Goal: Task Accomplishment & Management: Manage account settings

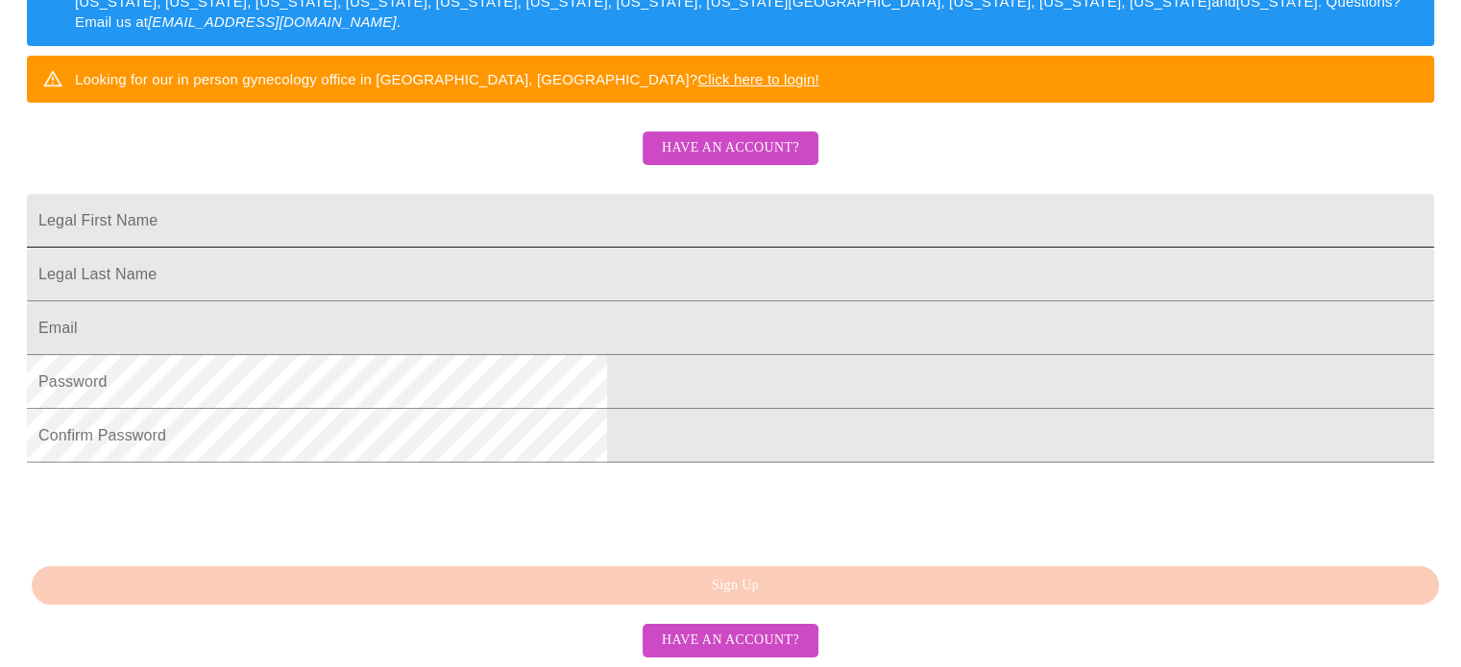
scroll to position [384, 0]
click at [514, 248] on input "Legal First Name" at bounding box center [730, 221] width 1407 height 54
click at [508, 248] on input "[PERSON_NAME]" at bounding box center [730, 221] width 1407 height 54
type input "M"
click at [737, 160] on span "Have an account?" at bounding box center [730, 148] width 137 height 24
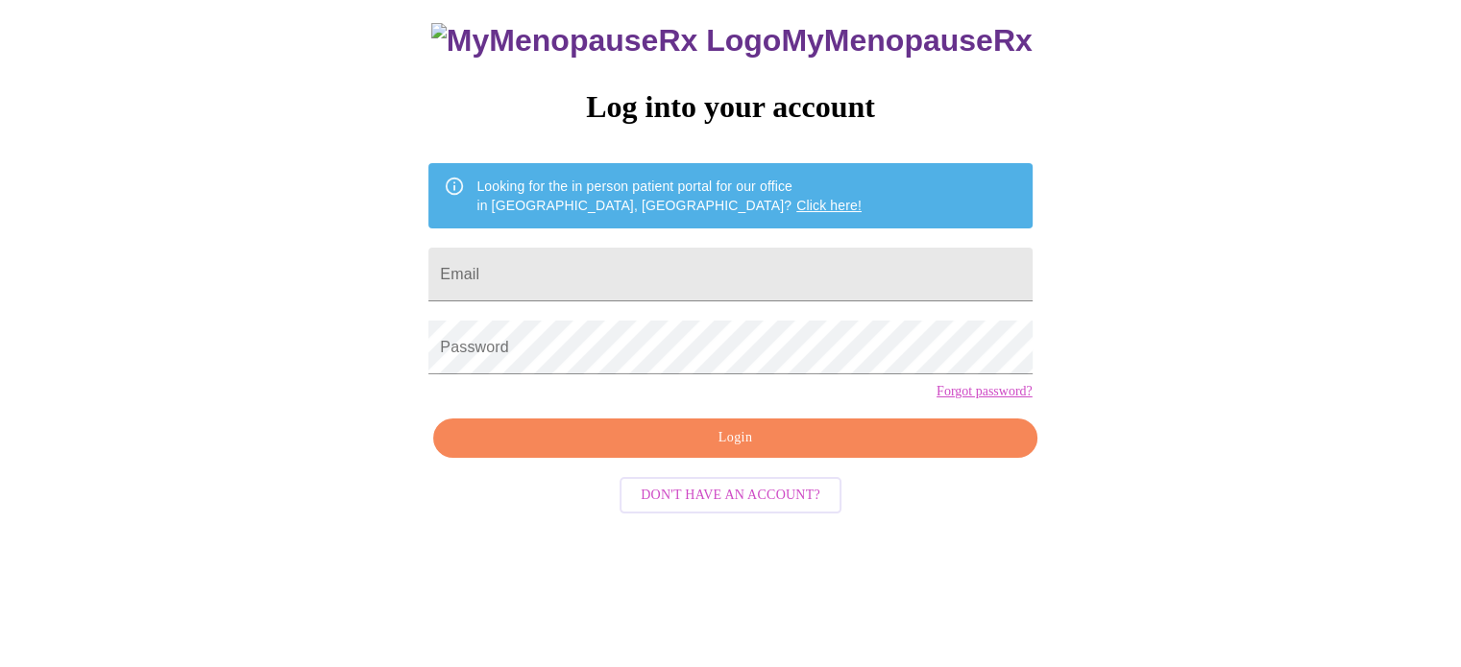
scroll to position [36, 0]
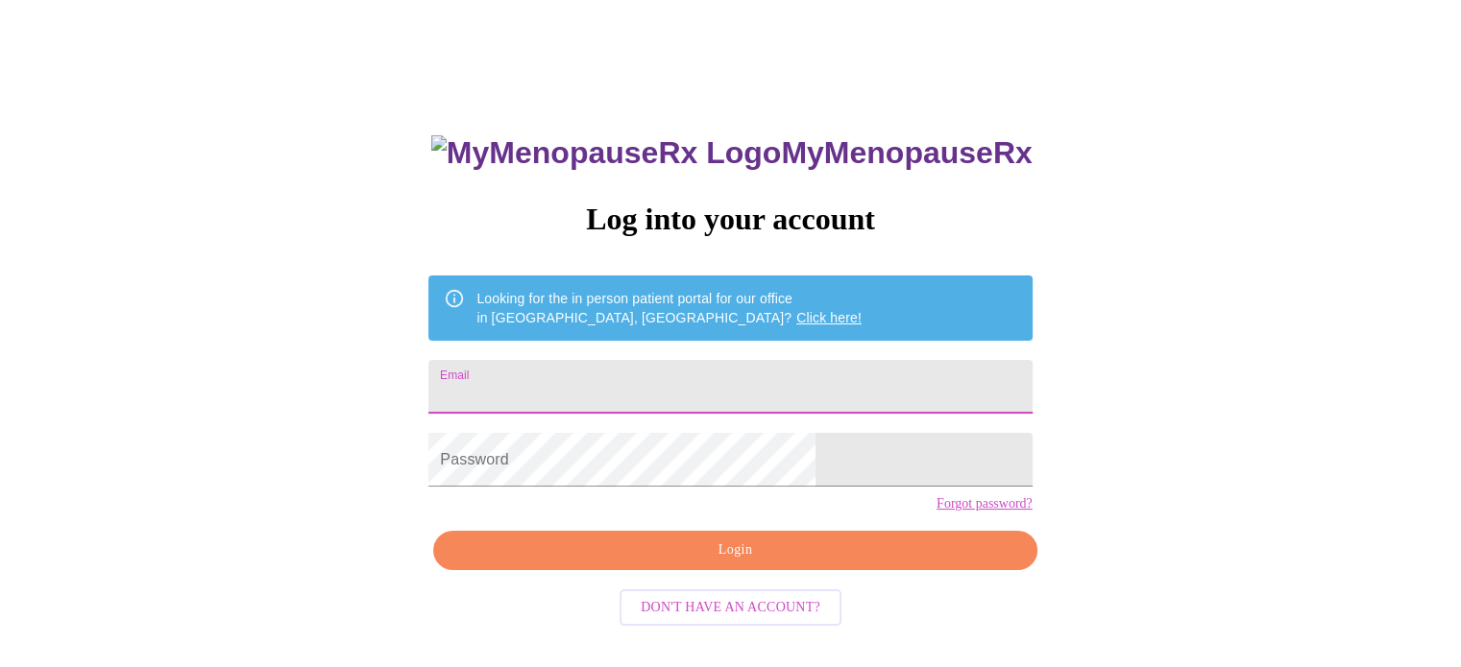
click at [694, 366] on input "Email" at bounding box center [729, 387] width 603 height 54
type input "[EMAIL_ADDRESS][DOMAIN_NAME]"
click at [691, 367] on input "[EMAIL_ADDRESS][DOMAIN_NAME]" at bounding box center [729, 387] width 603 height 54
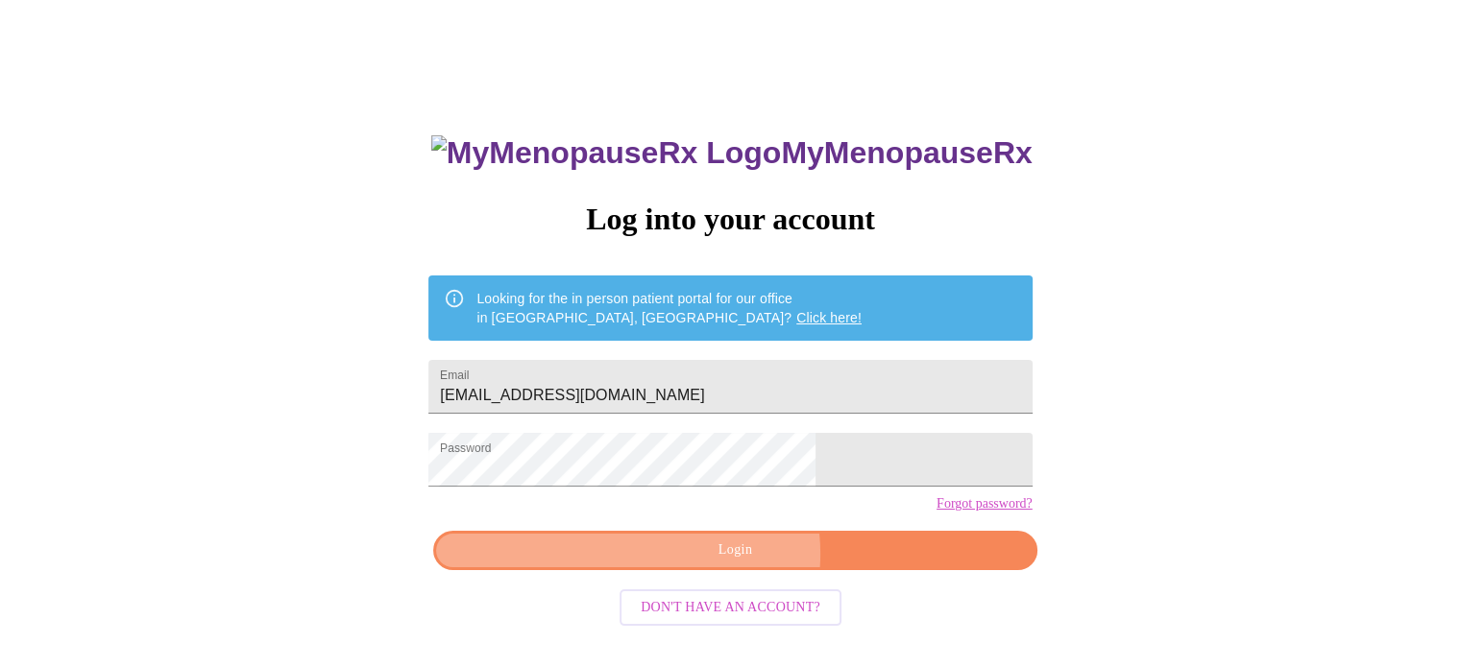
click at [728, 563] on span "Login" at bounding box center [734, 551] width 559 height 24
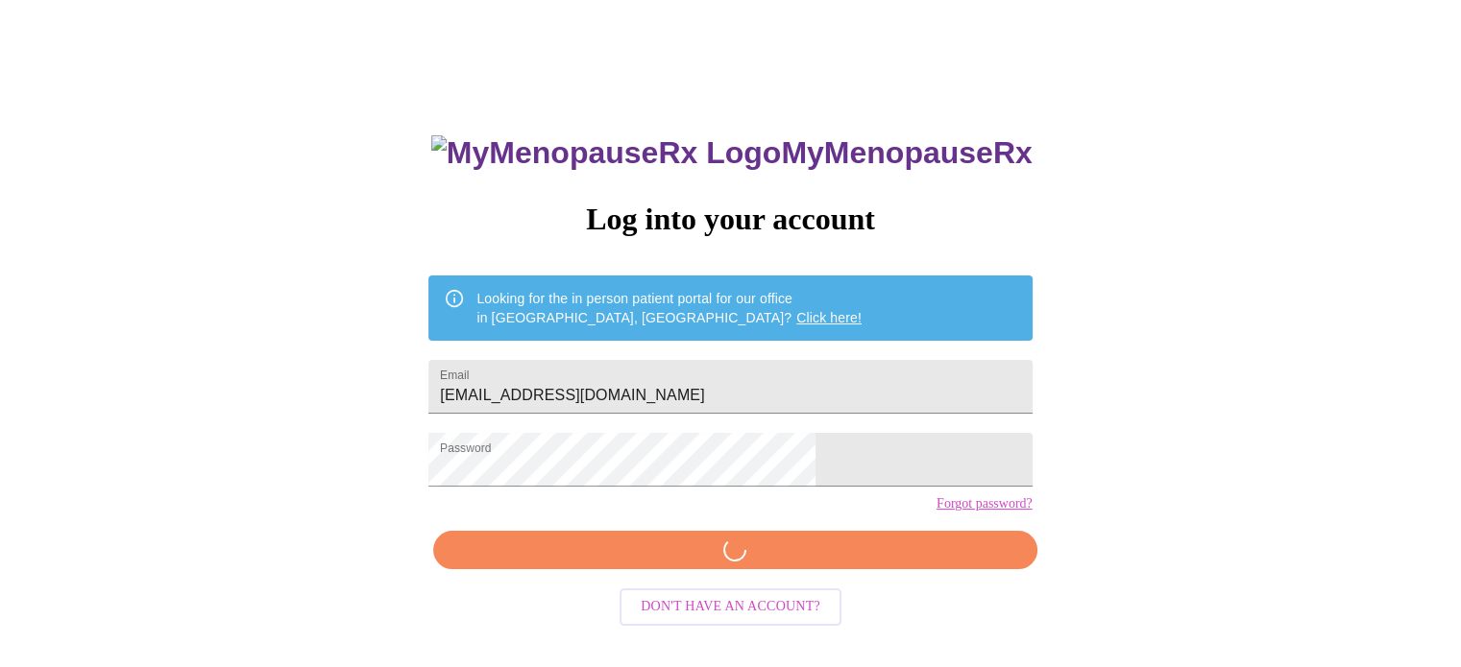
scroll to position [36, 0]
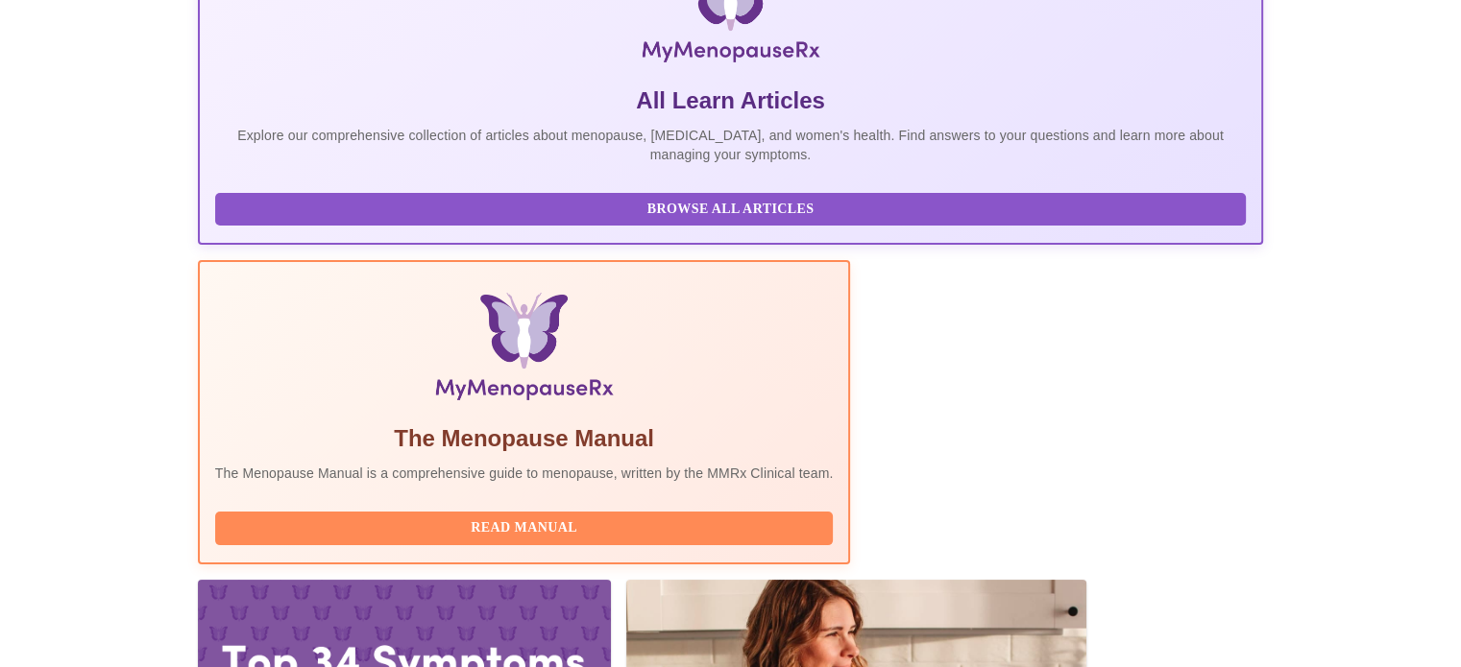
scroll to position [384, 0]
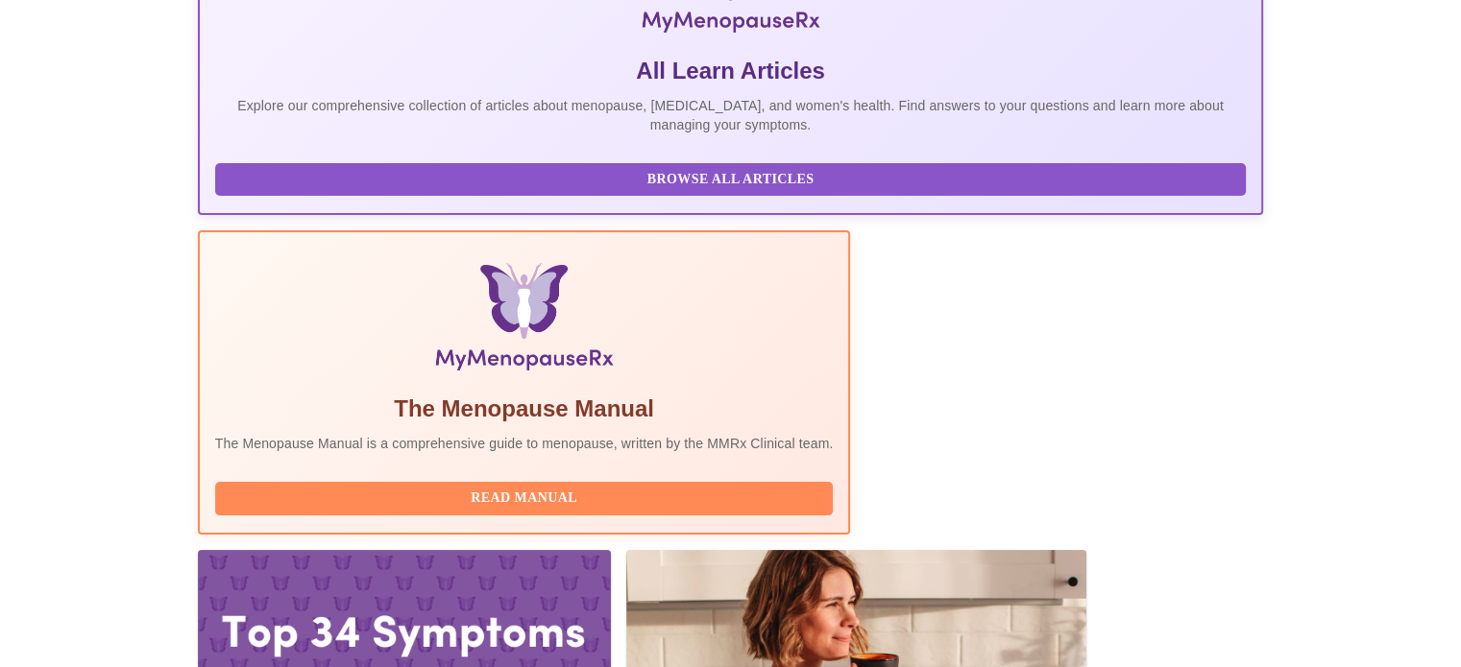
drag, startPoint x: 1203, startPoint y: 579, endPoint x: 1193, endPoint y: 575, distance: 11.2
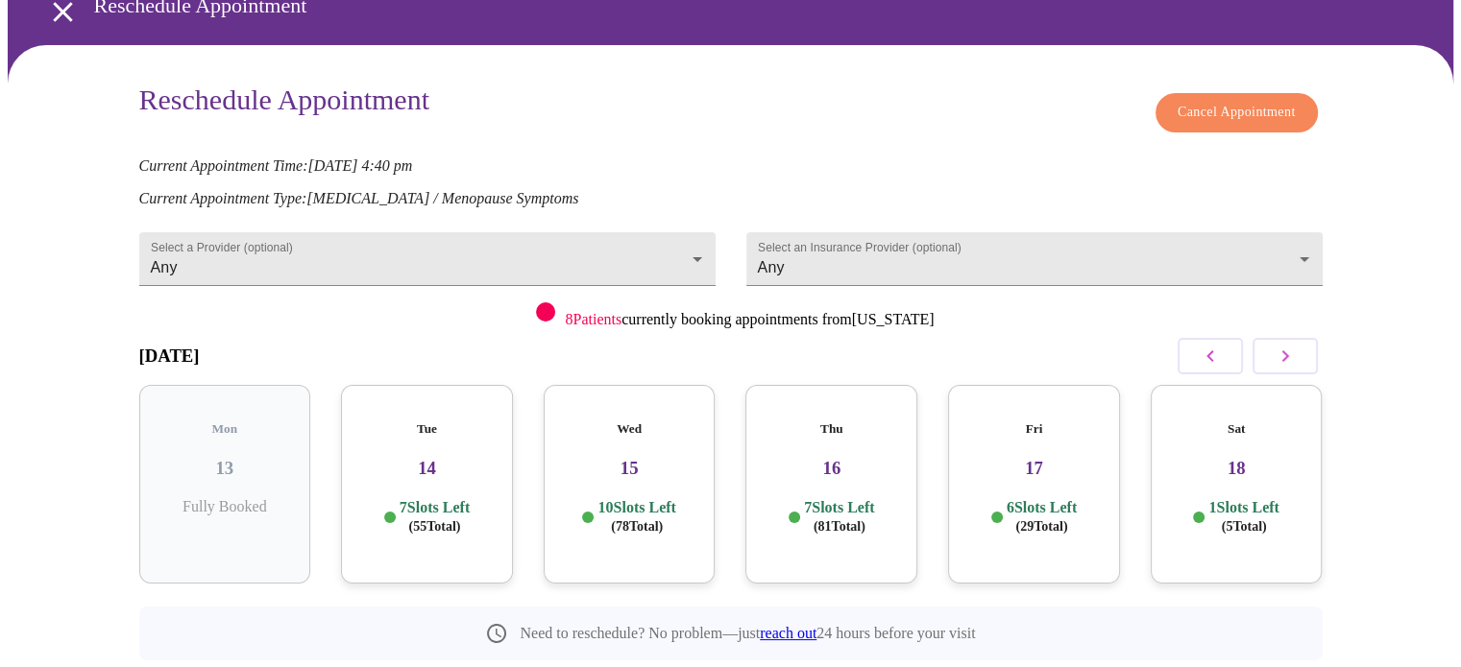
scroll to position [139, 0]
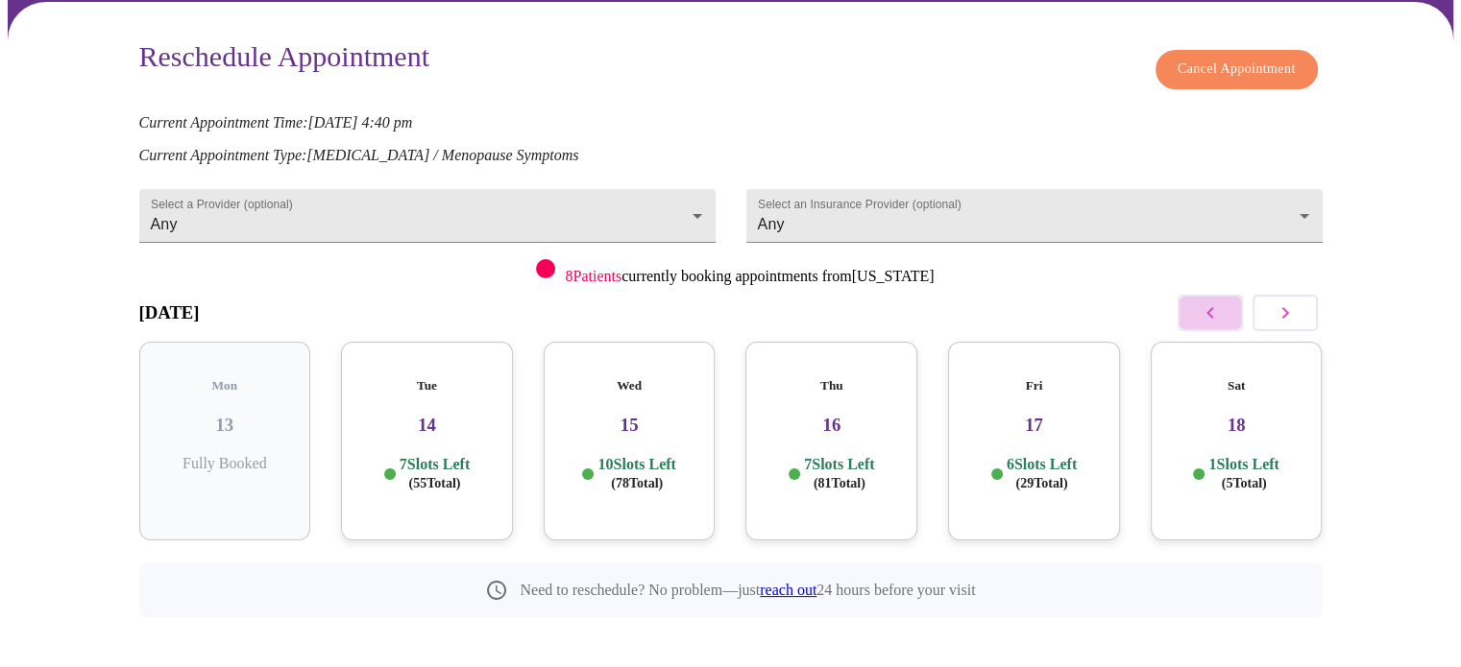
click at [1196, 295] on button "button" at bounding box center [1209, 313] width 65 height 36
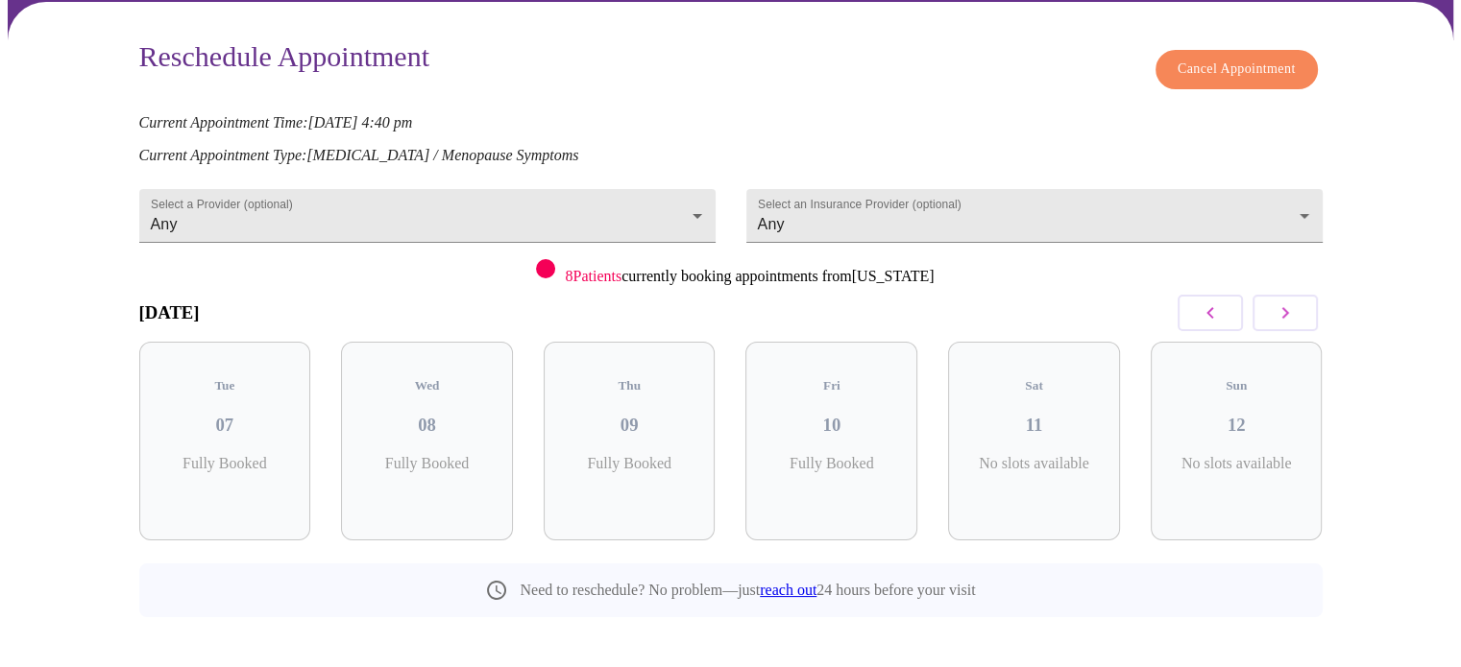
click at [1276, 302] on icon "button" at bounding box center [1284, 313] width 23 height 23
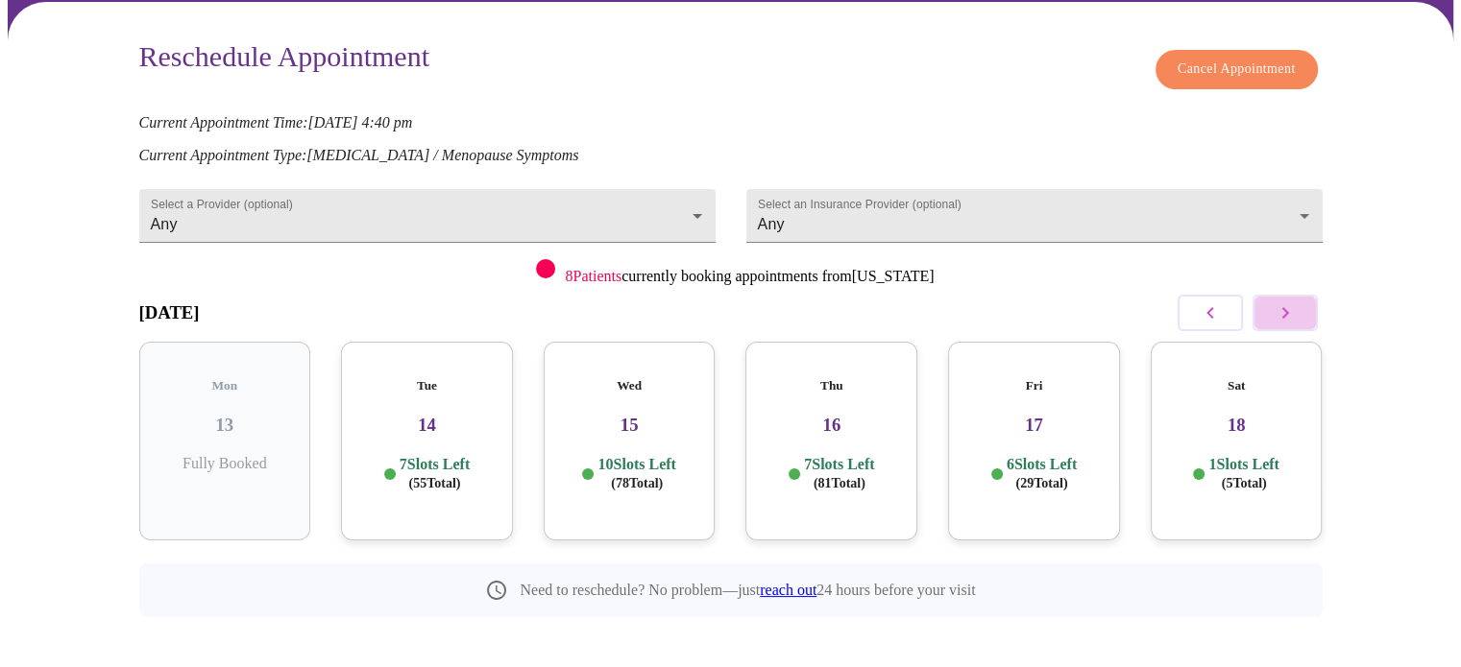
click at [1276, 302] on icon "button" at bounding box center [1284, 313] width 23 height 23
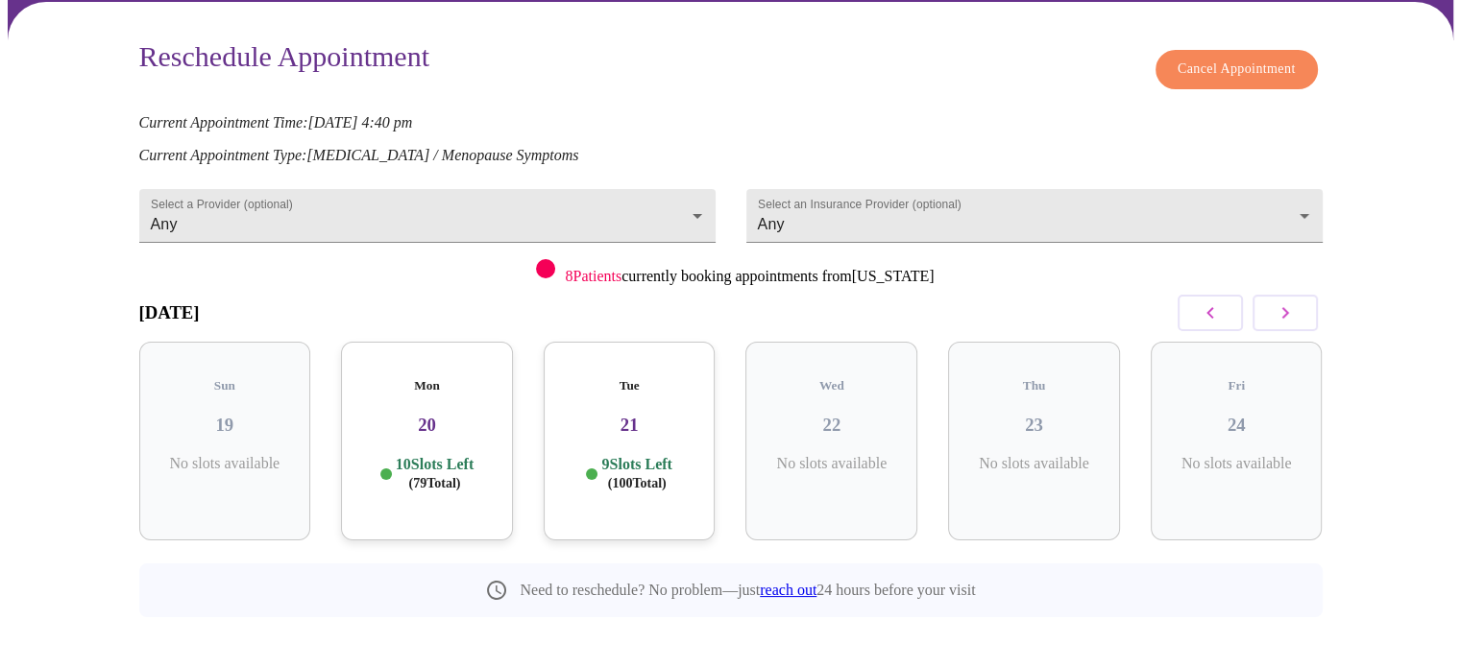
click at [1276, 302] on icon "button" at bounding box center [1284, 313] width 23 height 23
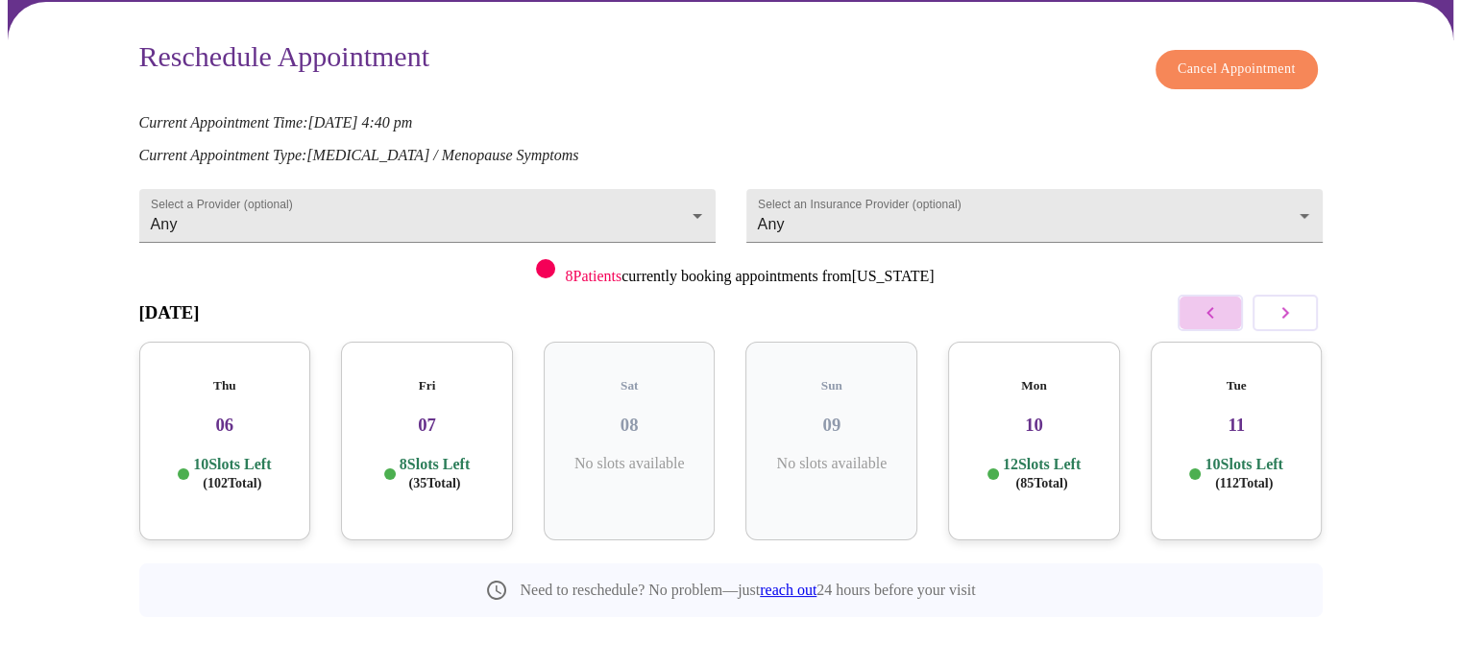
click at [1198, 310] on button "button" at bounding box center [1209, 313] width 65 height 36
click at [1036, 415] on h3 "04" at bounding box center [1033, 425] width 141 height 21
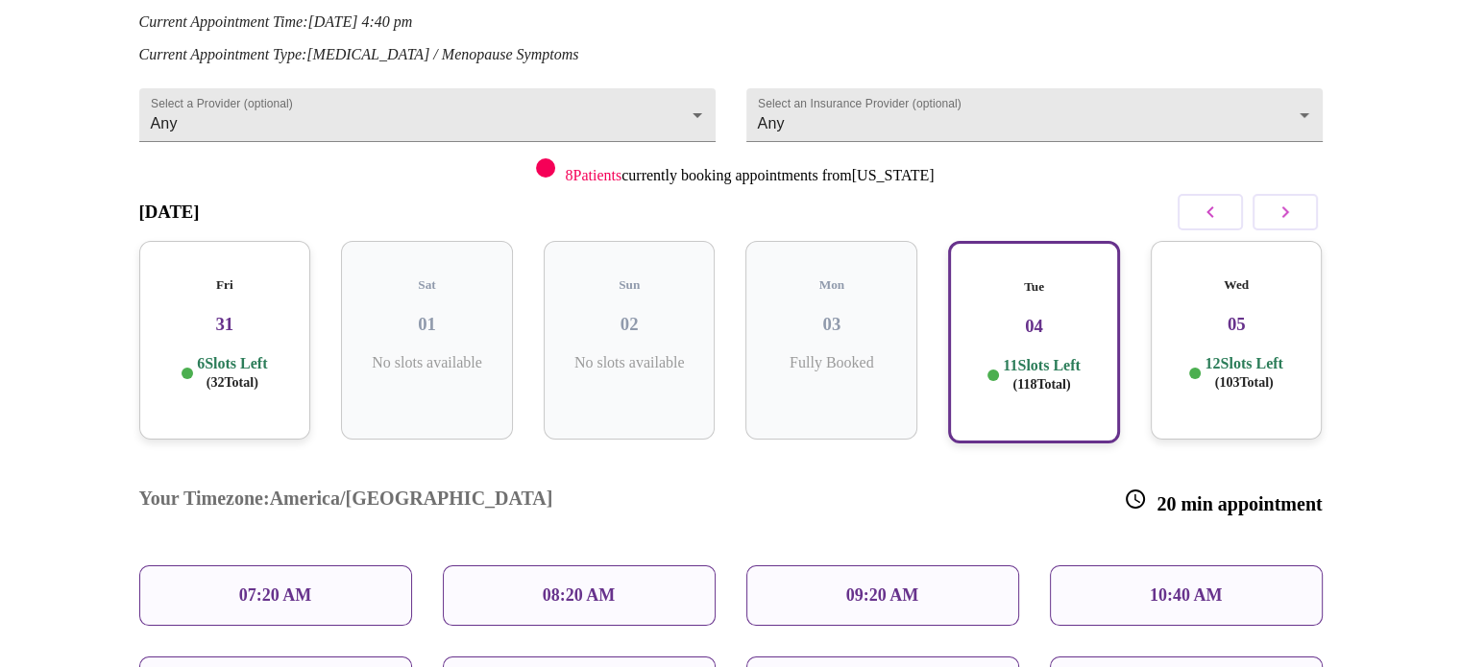
scroll to position [235, 0]
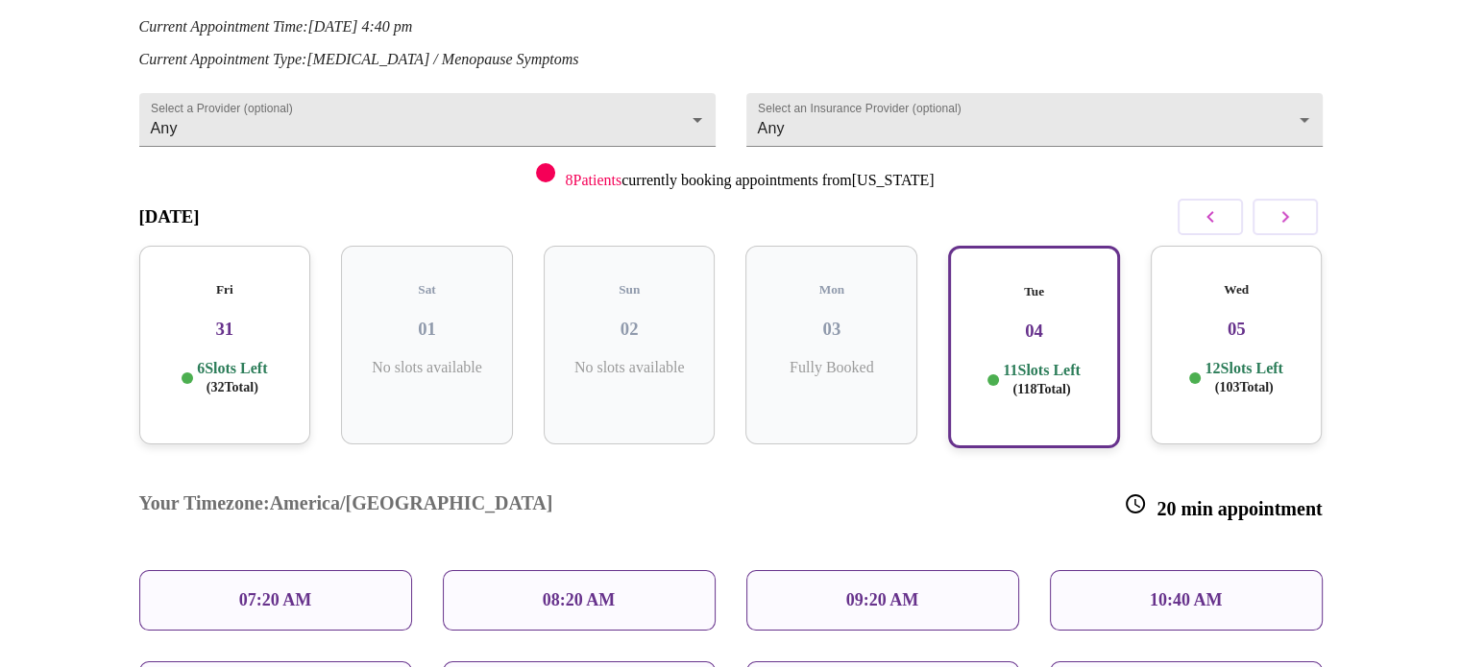
click at [1274, 326] on div "Wed 05 12 Slots Left ( 103 Total)" at bounding box center [1236, 345] width 172 height 199
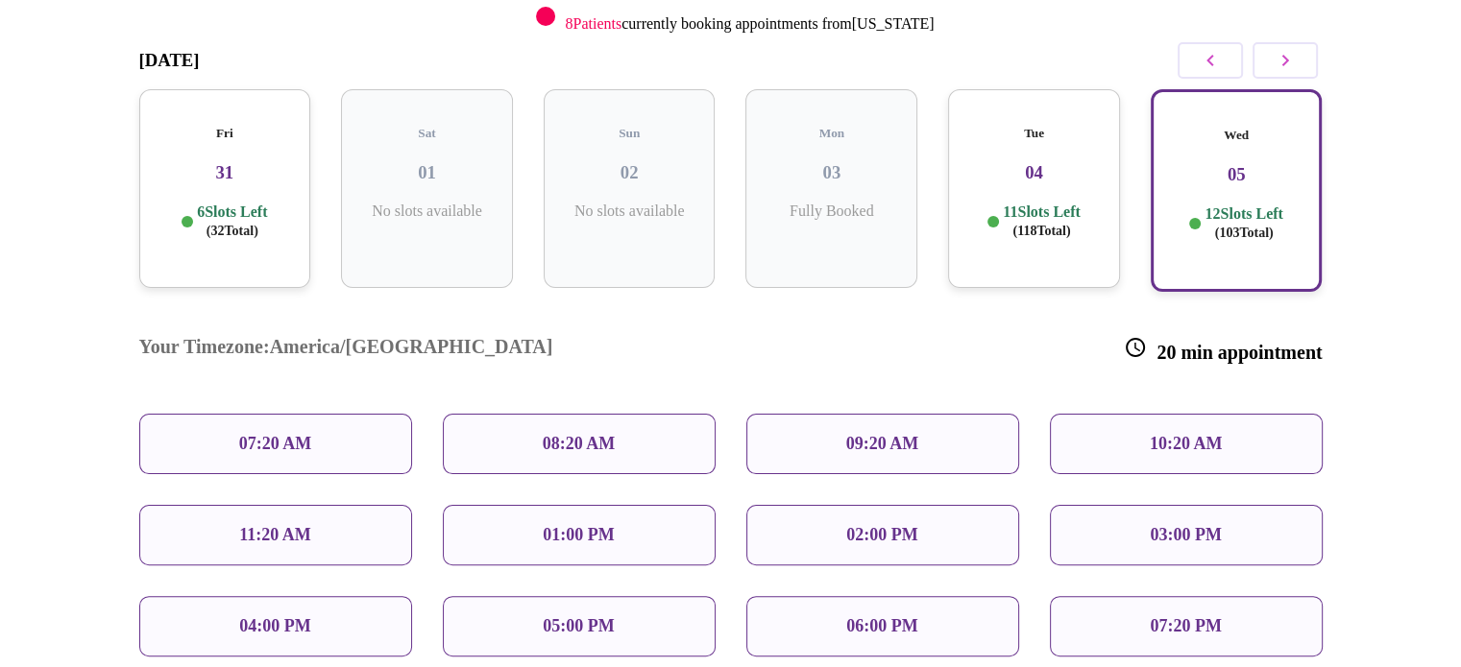
scroll to position [392, 0]
click at [1295, 68] on button "button" at bounding box center [1284, 60] width 65 height 36
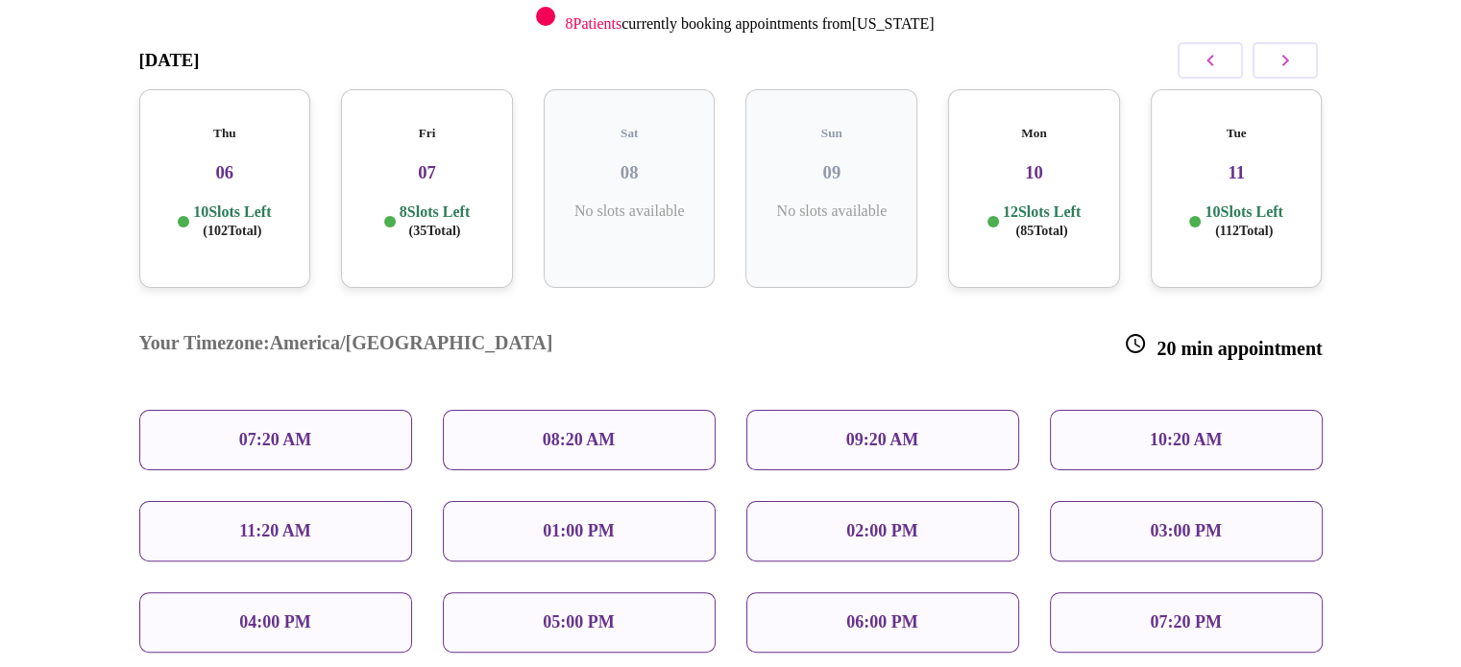
click at [256, 174] on div "Thu 06 10 Slots Left ( 102 Total)" at bounding box center [225, 188] width 172 height 199
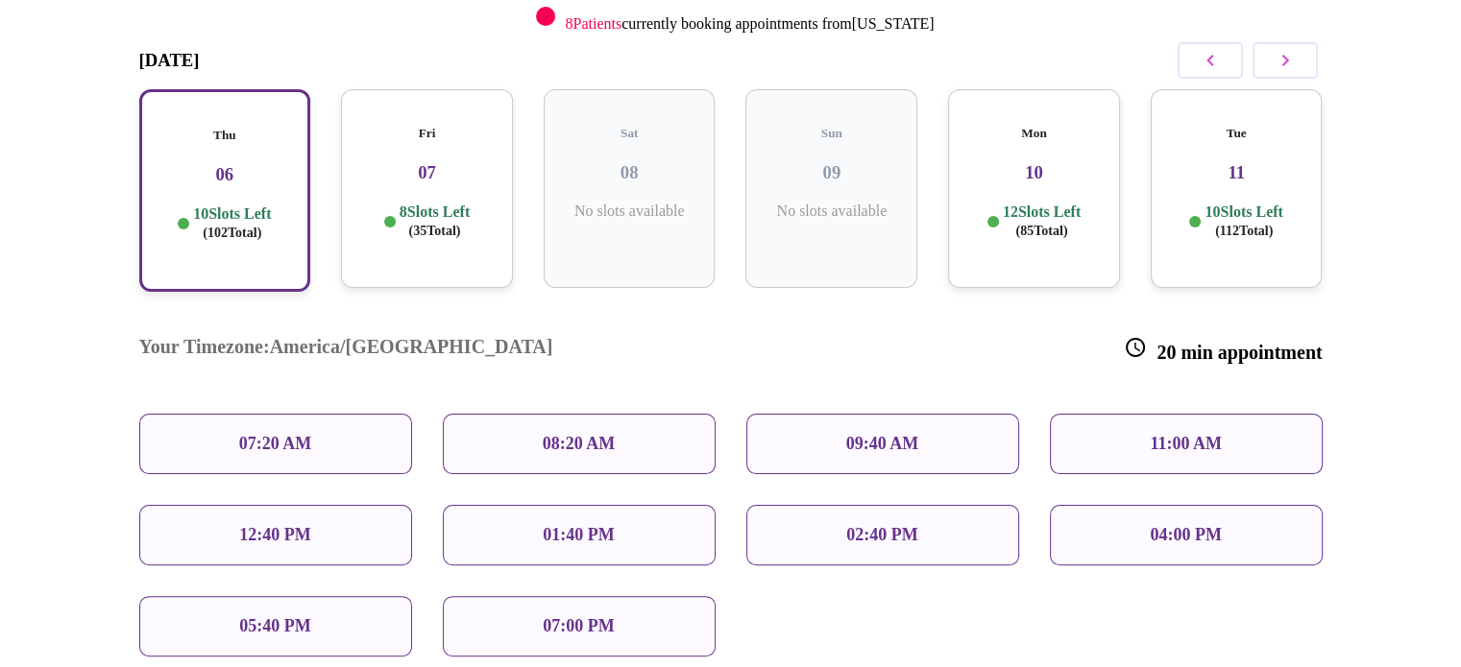
click at [411, 203] on p "8 Slots Left ( 35 Total)" at bounding box center [434, 221] width 70 height 37
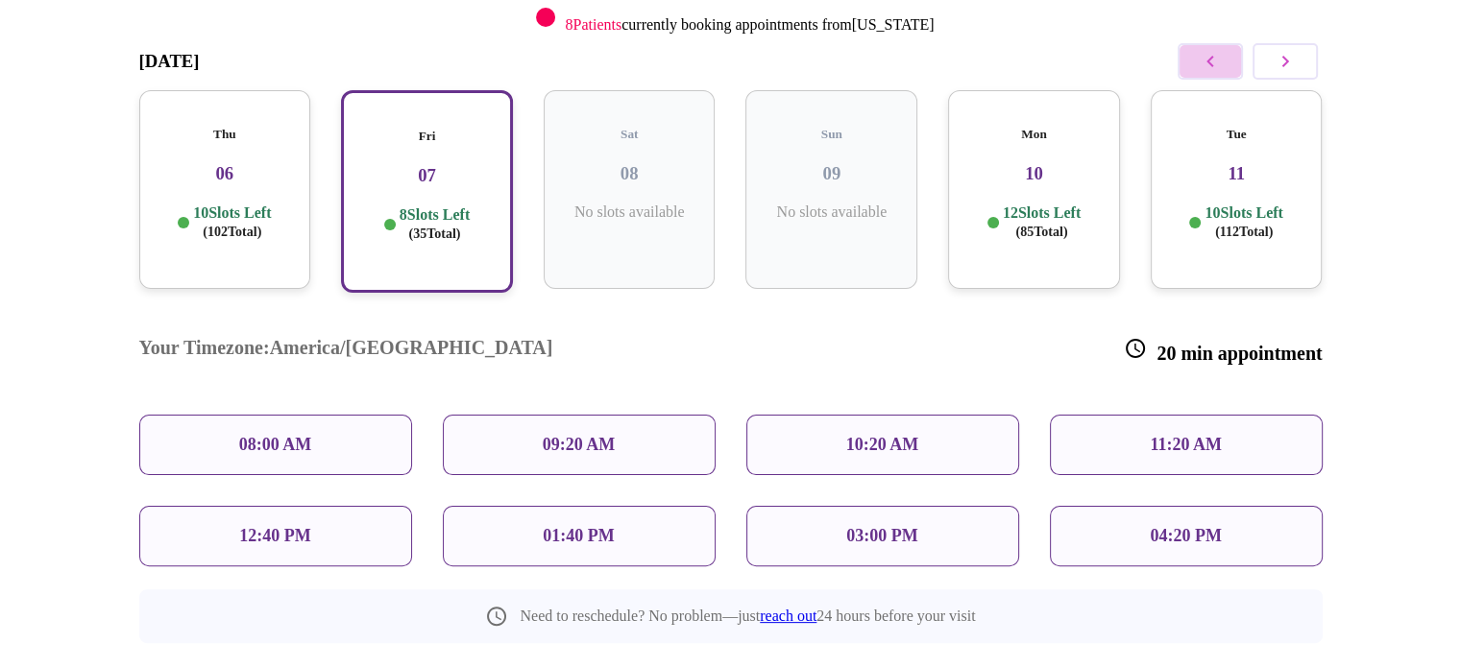
click at [1228, 60] on button "button" at bounding box center [1209, 61] width 65 height 36
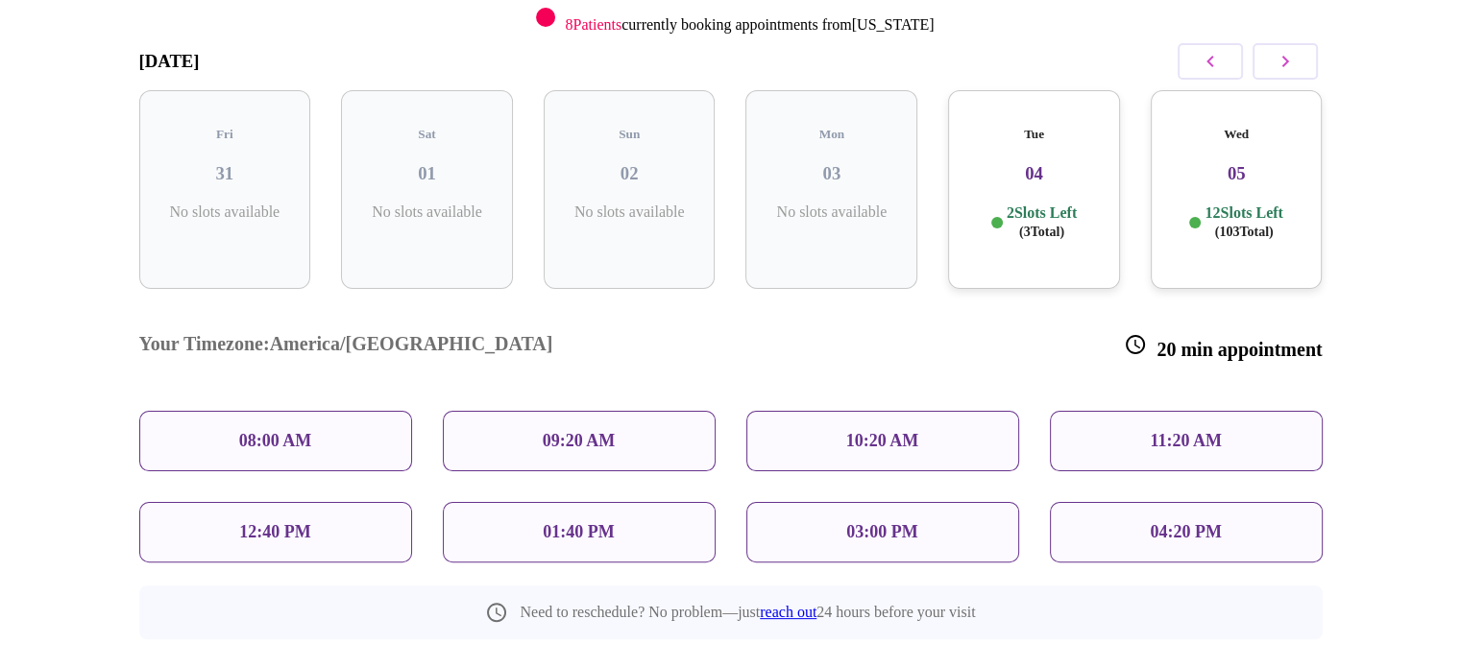
click at [1272, 204] on p "12 Slots Left ( 103 Total)" at bounding box center [1243, 222] width 78 height 37
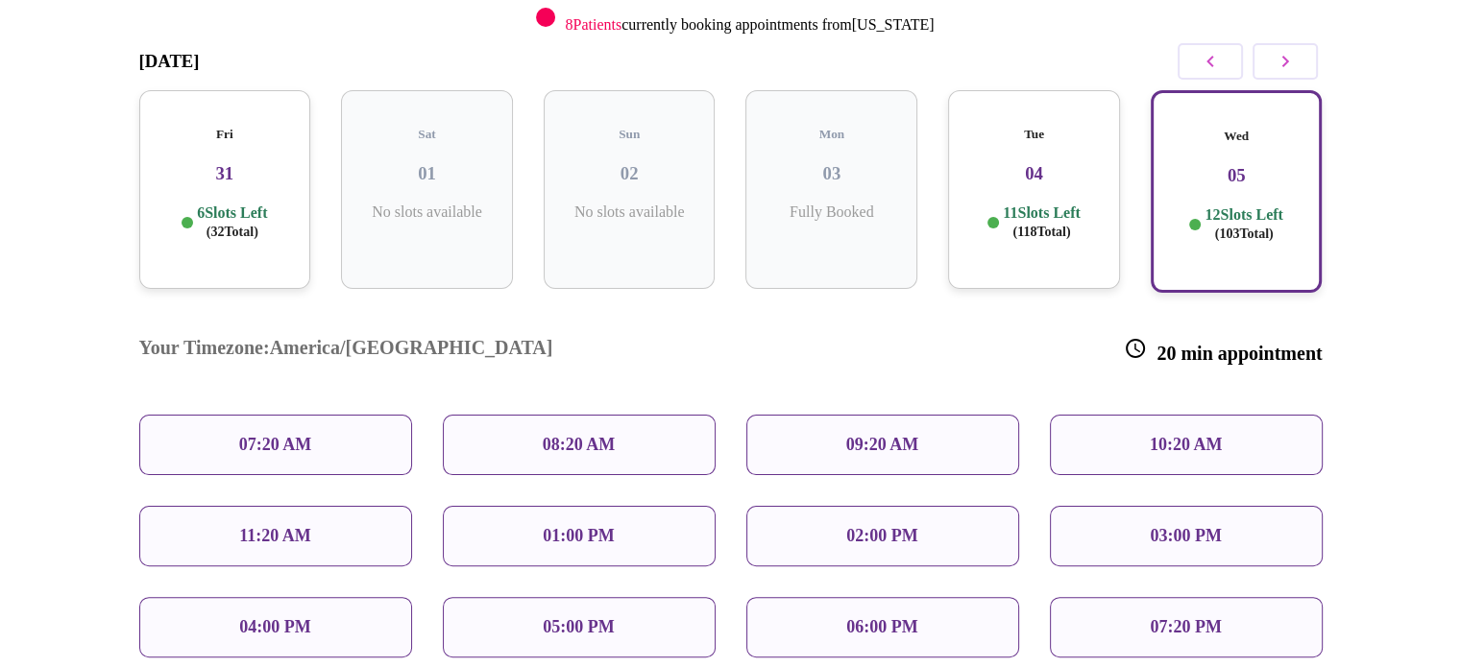
click at [1047, 175] on div "Tue 04 11 Slots Left ( 118 Total)" at bounding box center [1034, 189] width 172 height 199
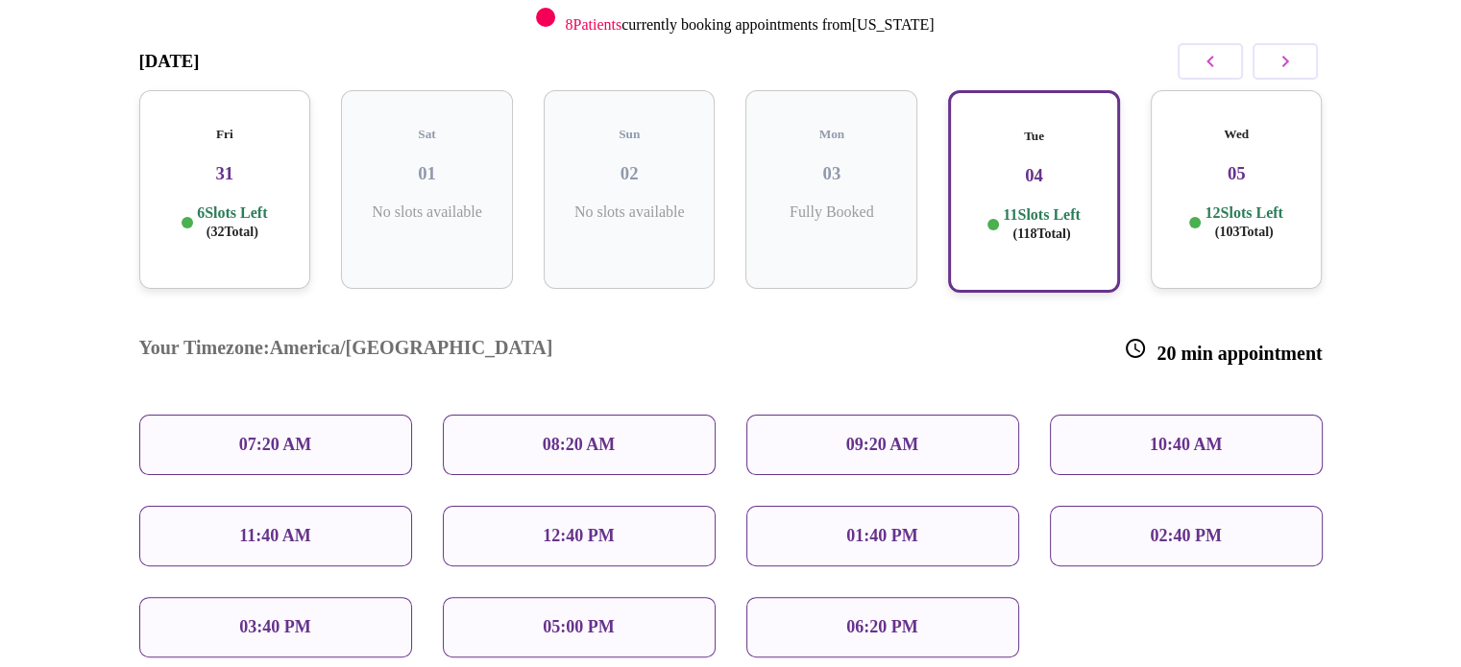
click at [1224, 230] on div "Wed 05 12 Slots Left ( 103 Total)" at bounding box center [1236, 189] width 172 height 199
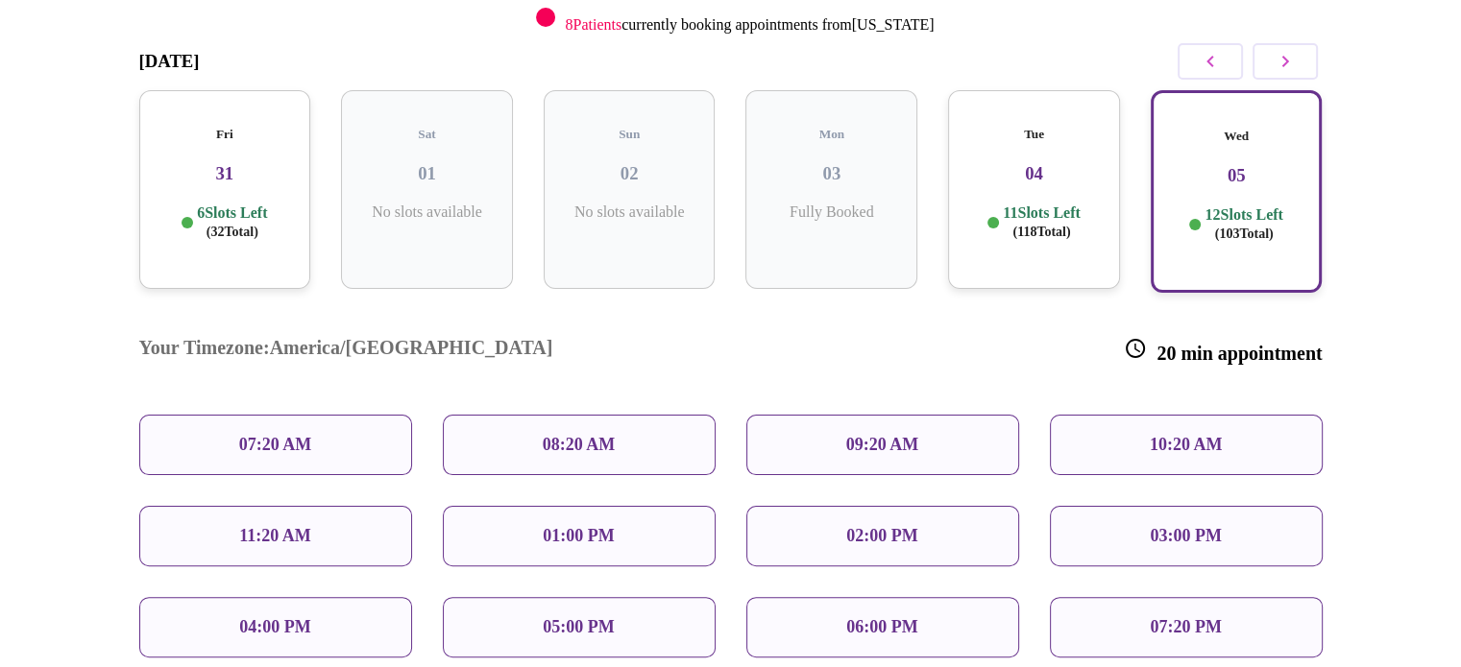
click at [1063, 163] on h3 "04" at bounding box center [1033, 173] width 141 height 21
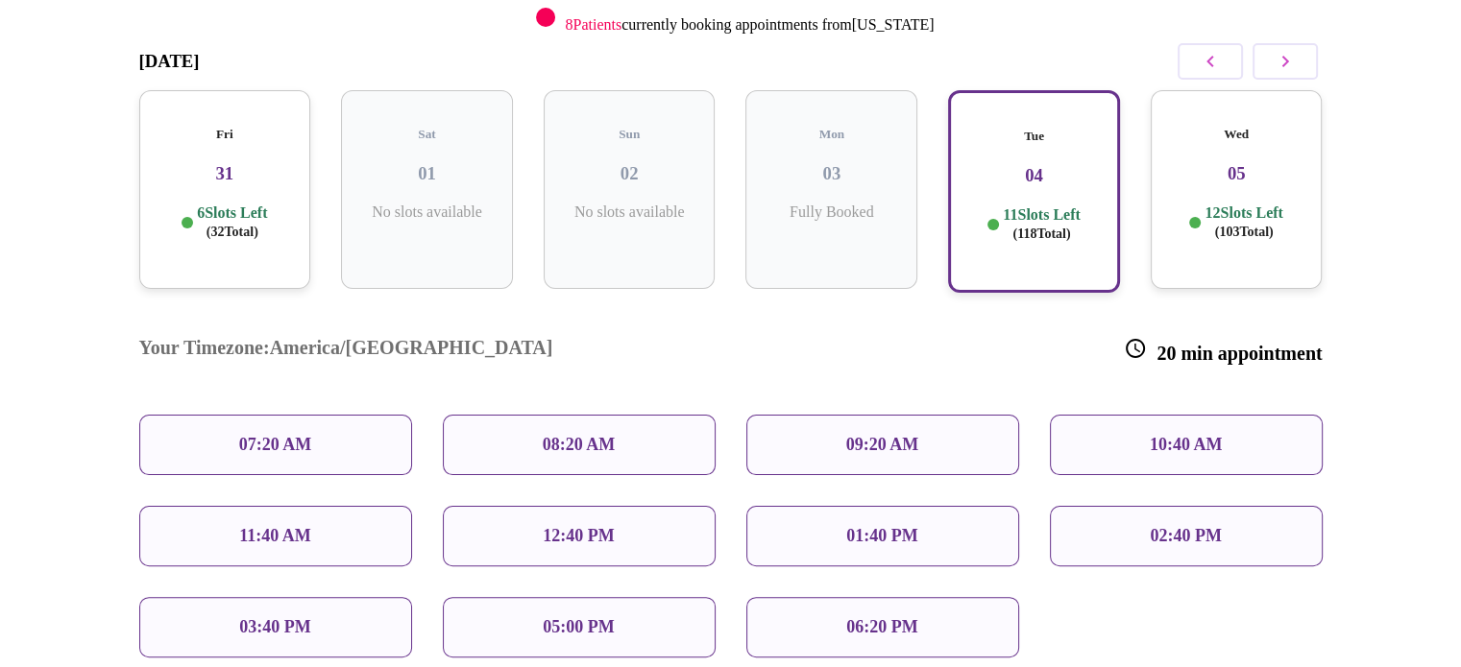
click at [264, 617] on p "03:40 PM" at bounding box center [274, 627] width 71 height 20
click at [300, 597] on div "03:40 PM" at bounding box center [275, 627] width 273 height 60
click at [326, 597] on div "03:40 PM" at bounding box center [275, 627] width 273 height 60
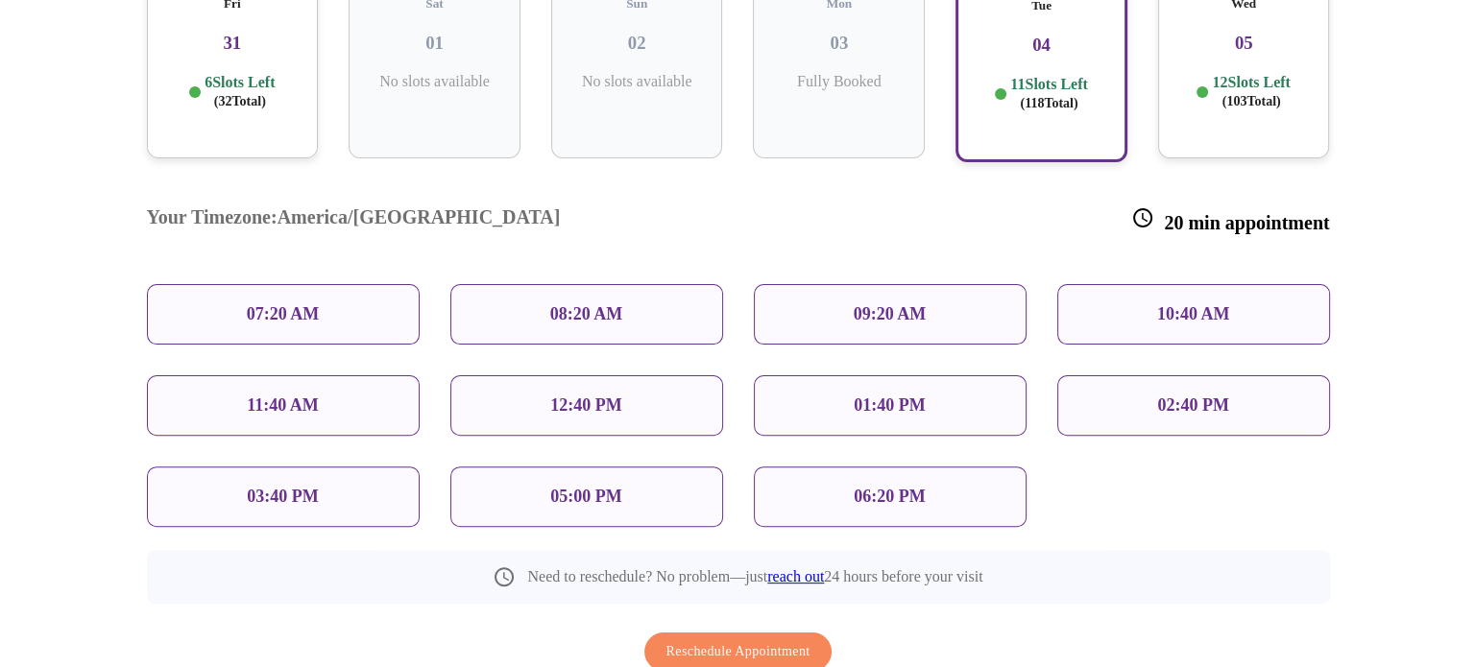
scroll to position [564, 0]
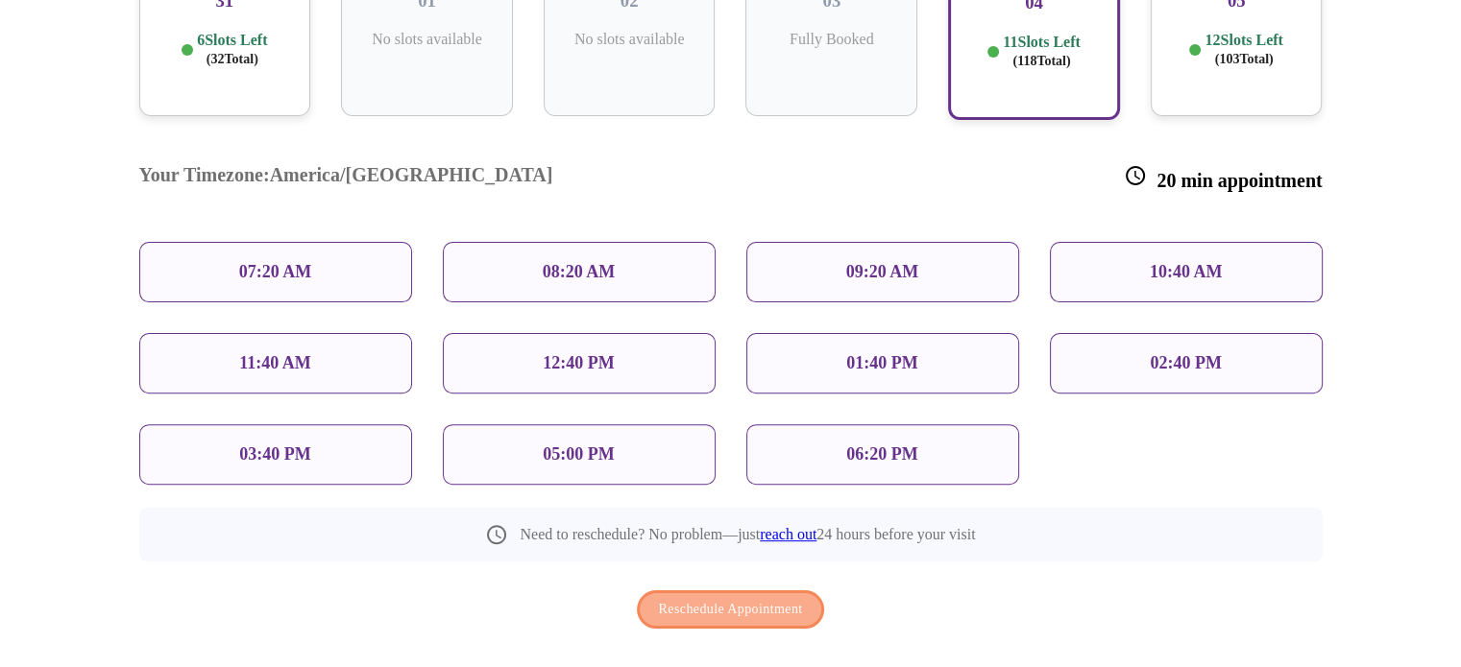
click at [719, 598] on span "Reschedule Appointment" at bounding box center [731, 610] width 144 height 24
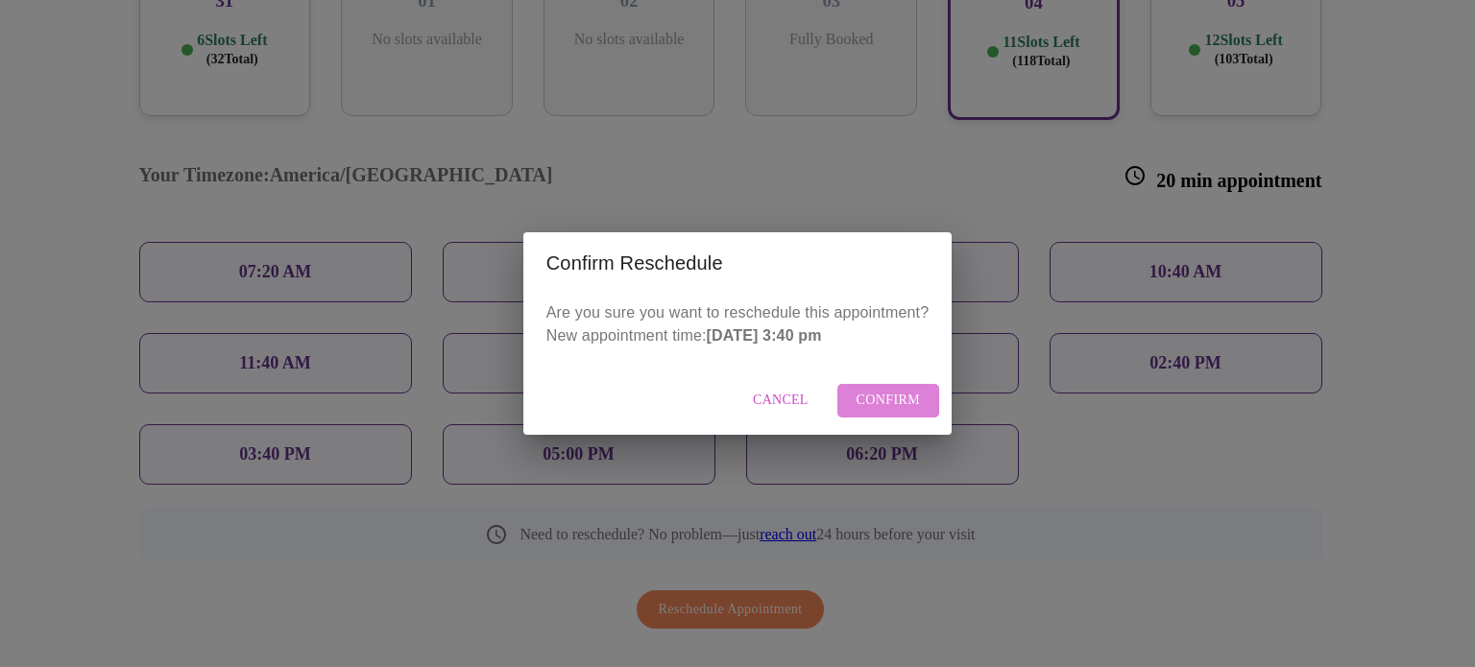
click at [871, 403] on span "Confirm" at bounding box center [889, 401] width 64 height 24
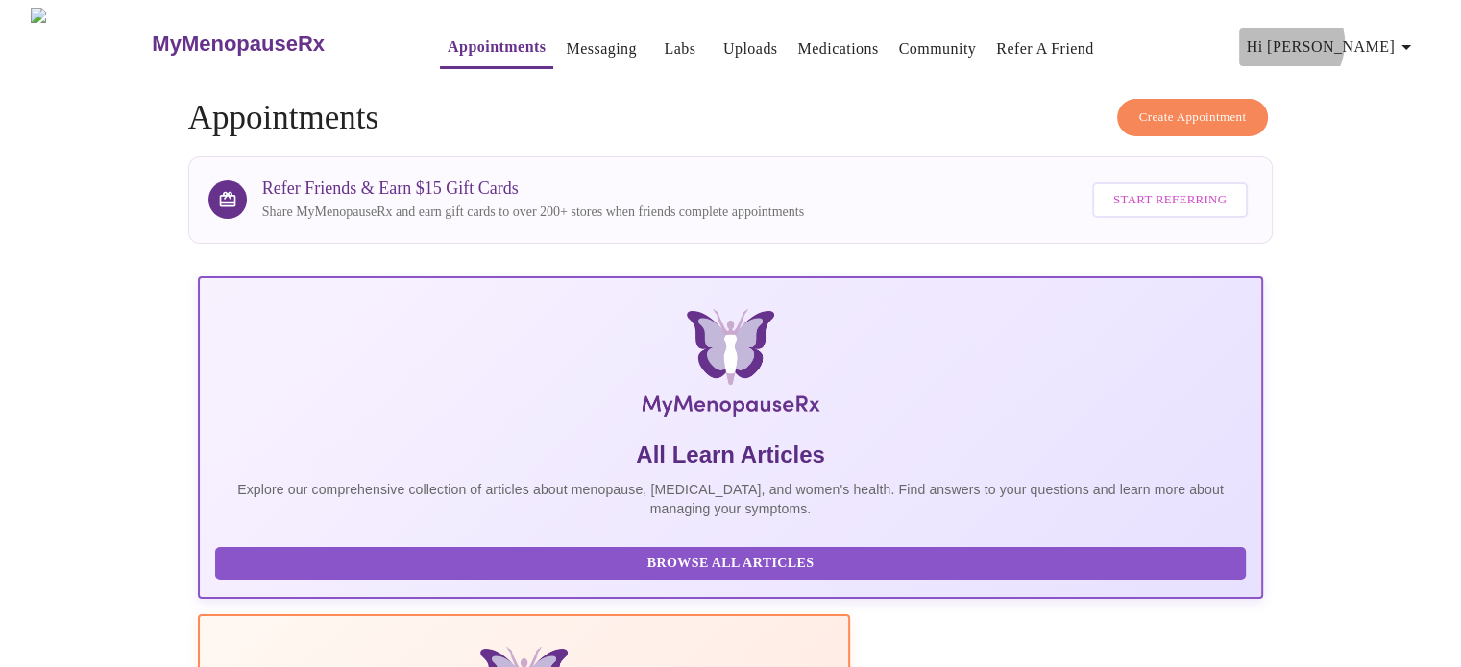
click at [1374, 36] on span "Hi [PERSON_NAME]" at bounding box center [1331, 47] width 171 height 27
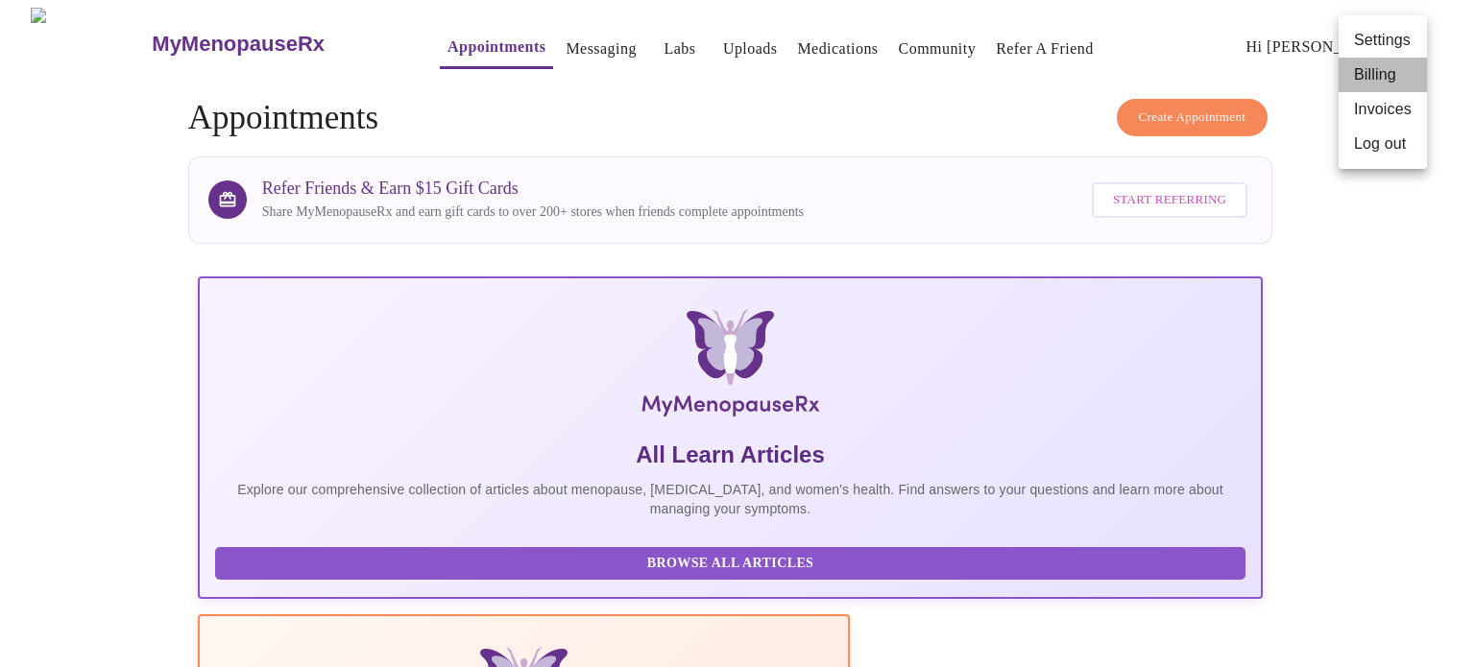
click at [1375, 80] on li "Billing" at bounding box center [1383, 75] width 88 height 35
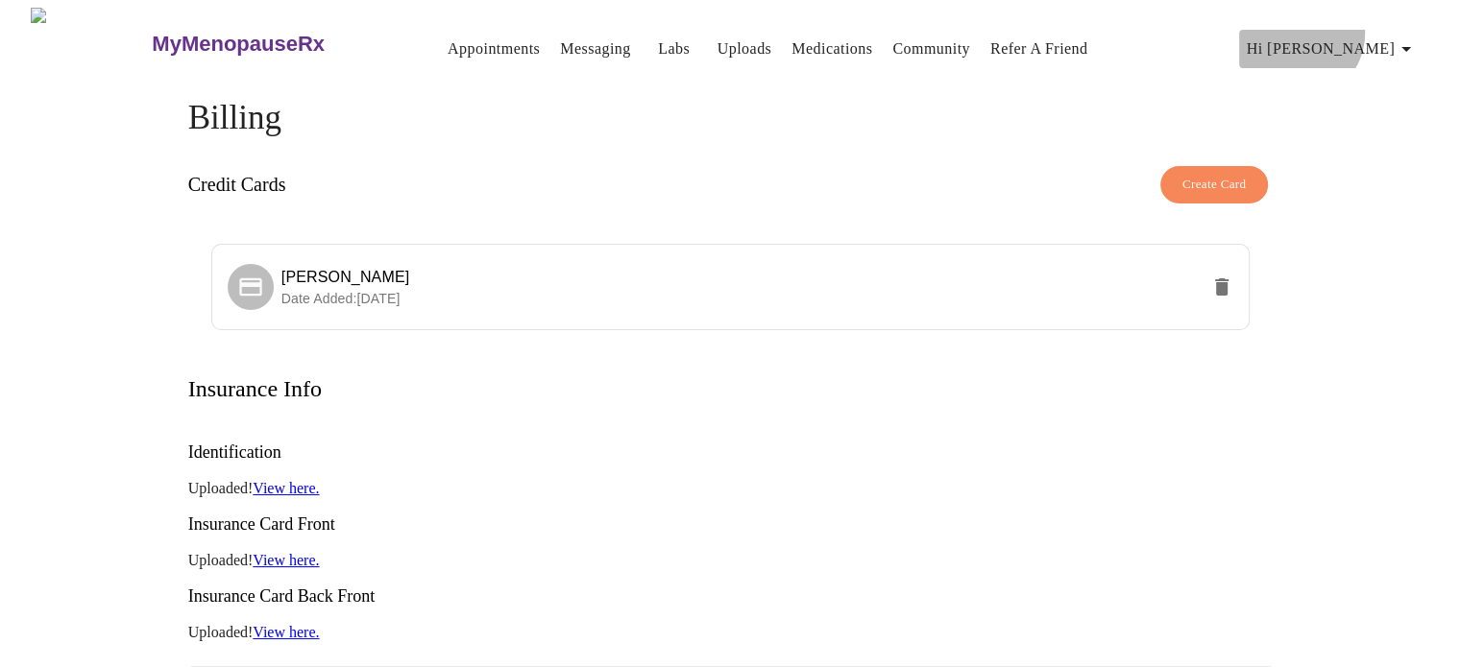
click at [1390, 30] on button "Hi [PERSON_NAME]" at bounding box center [1332, 49] width 186 height 38
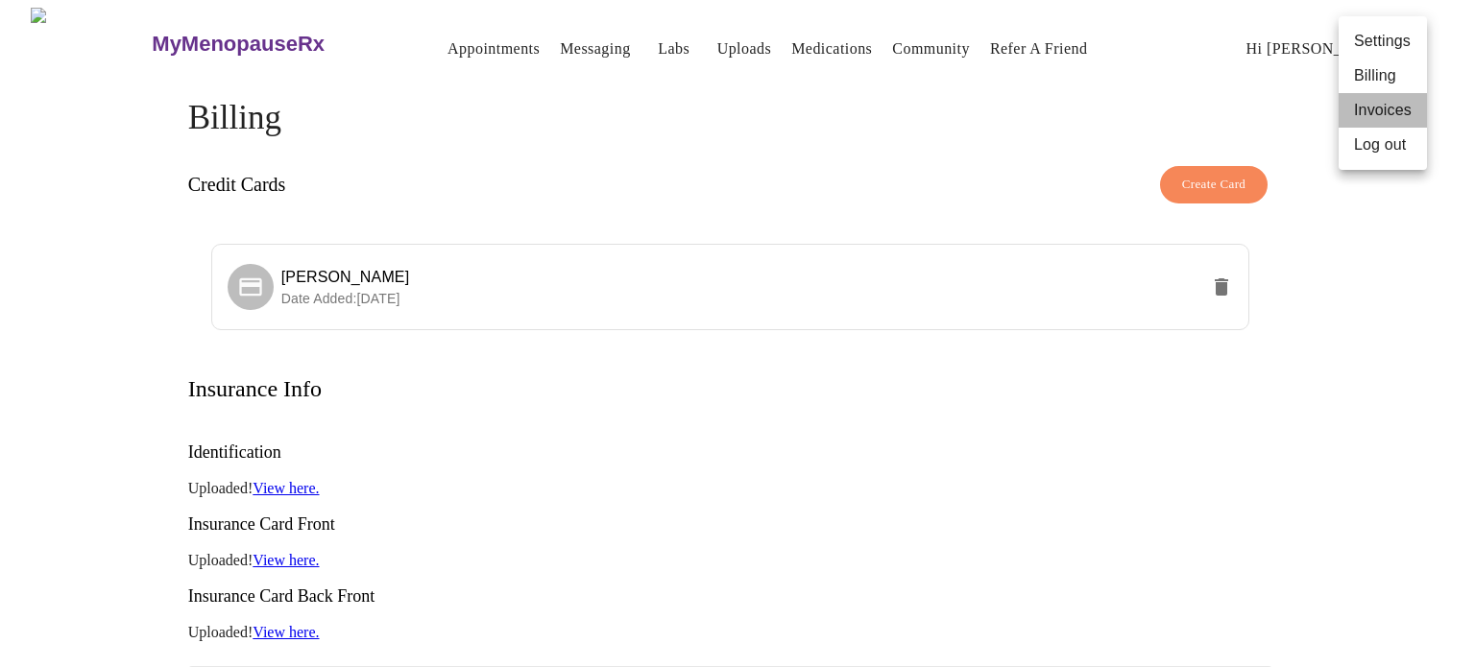
click at [1396, 101] on li "Invoices" at bounding box center [1383, 110] width 88 height 35
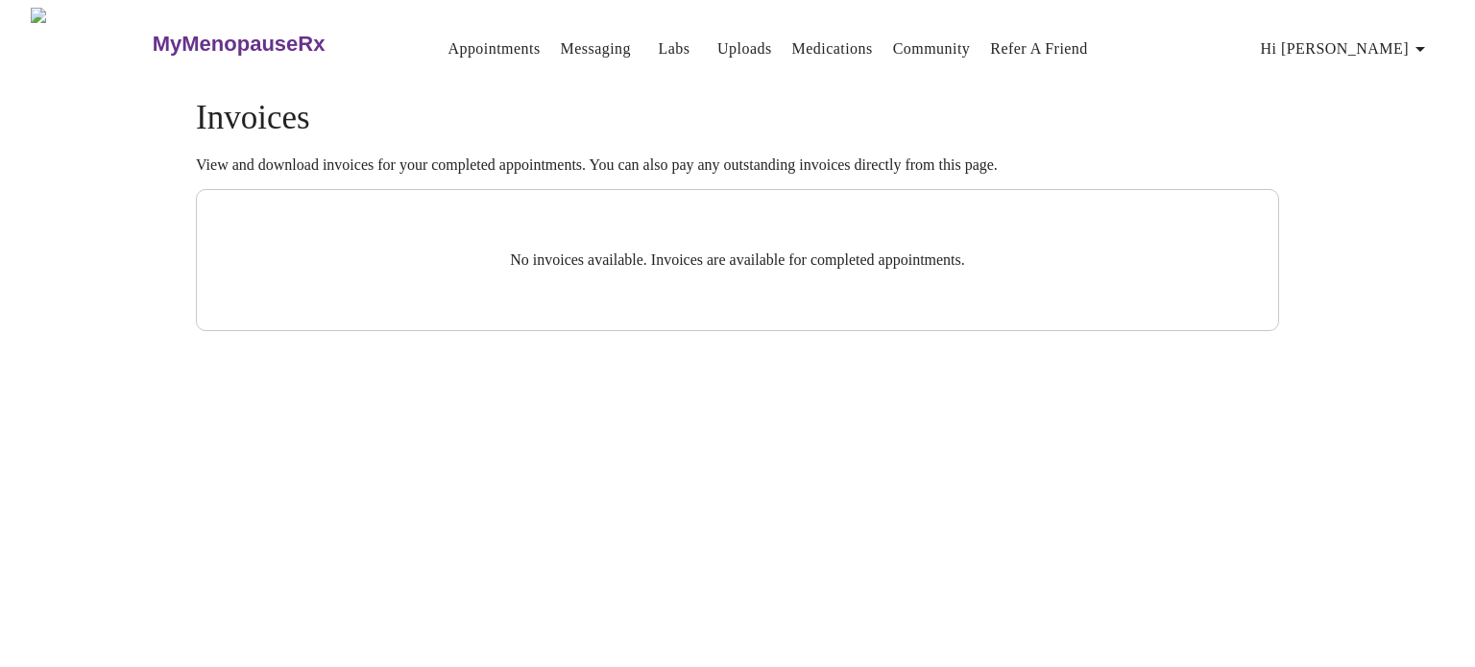
click at [1373, 39] on span "Hi [PERSON_NAME]" at bounding box center [1346, 49] width 171 height 27
click at [1402, 141] on li "Log out" at bounding box center [1397, 145] width 88 height 35
